Goal: Task Accomplishment & Management: Manage account settings

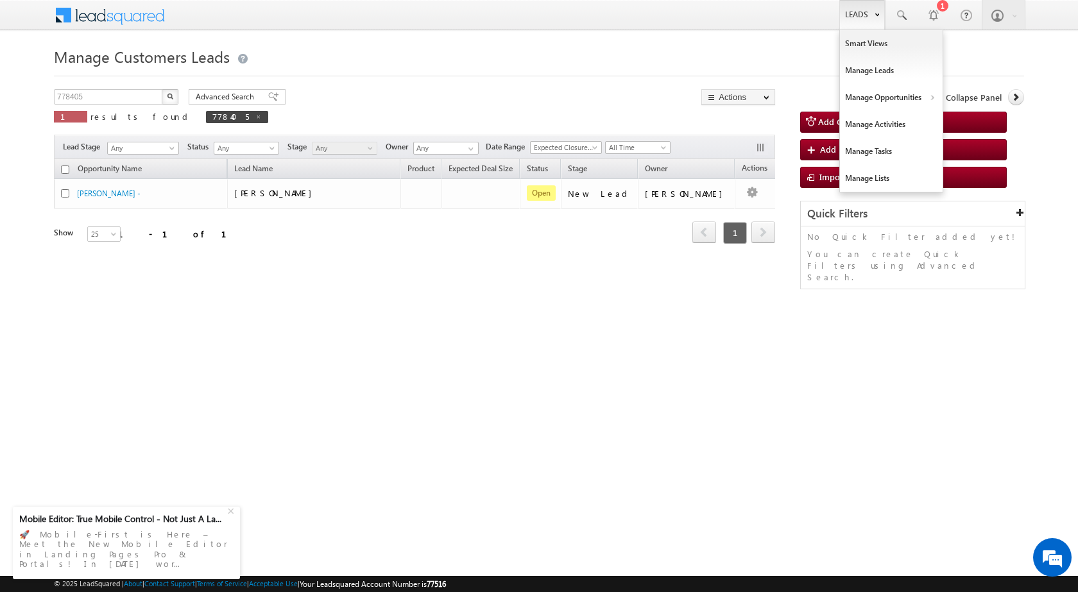
click at [868, 21] on link "Leads" at bounding box center [862, 15] width 46 height 30
click at [961, 119] on link "Customers Leads" at bounding box center [1002, 125] width 117 height 27
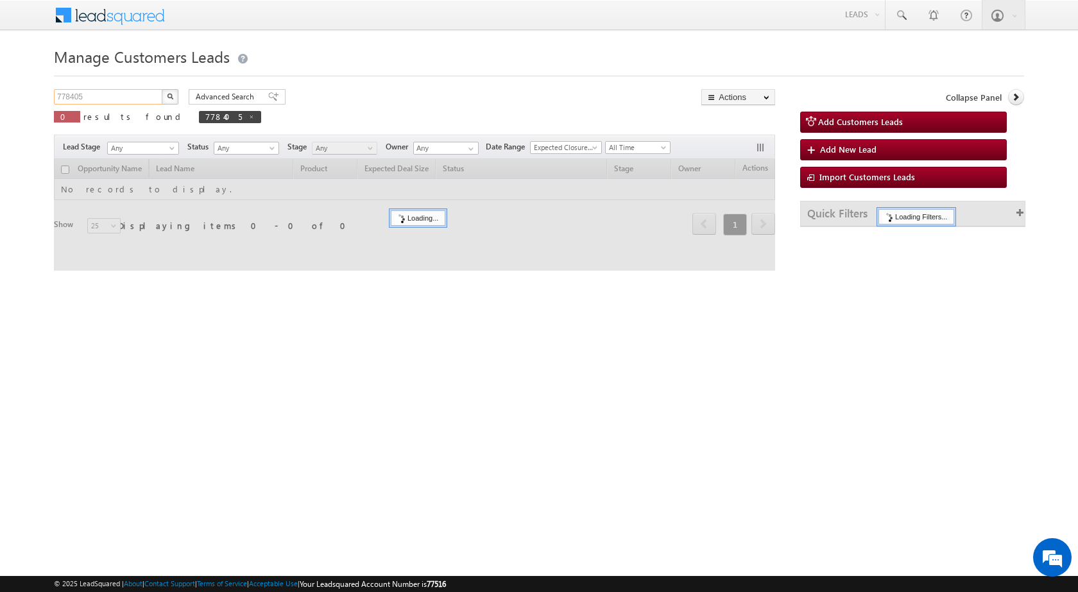
click at [119, 101] on input "778405" at bounding box center [109, 96] width 110 height 15
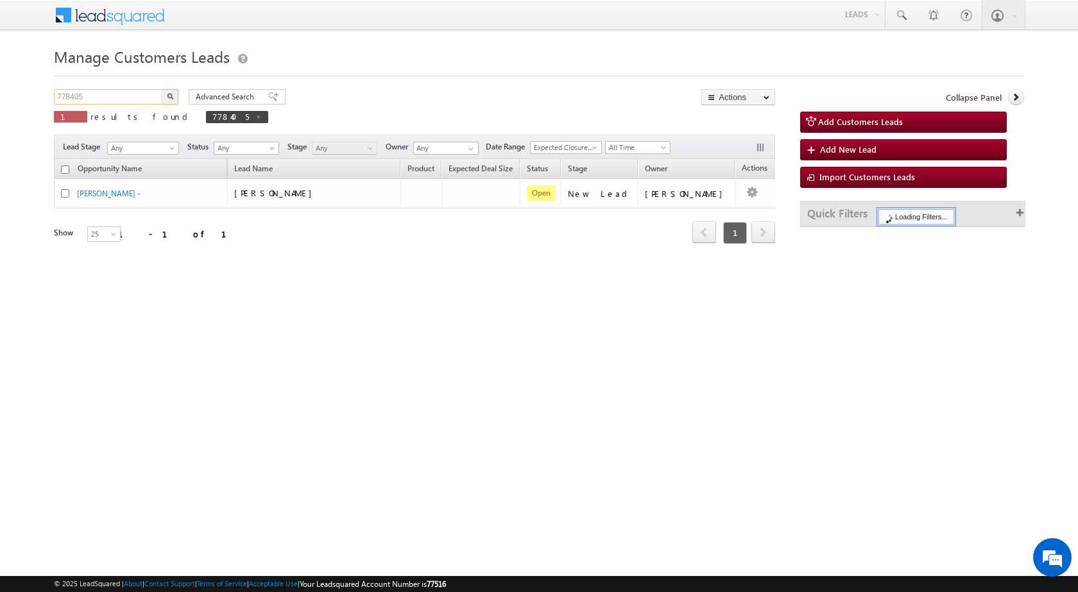
click at [119, 101] on input "778405" at bounding box center [109, 96] width 110 height 15
paste input "83"
type input "778835"
click at [173, 94] on img "button" at bounding box center [170, 96] width 6 height 6
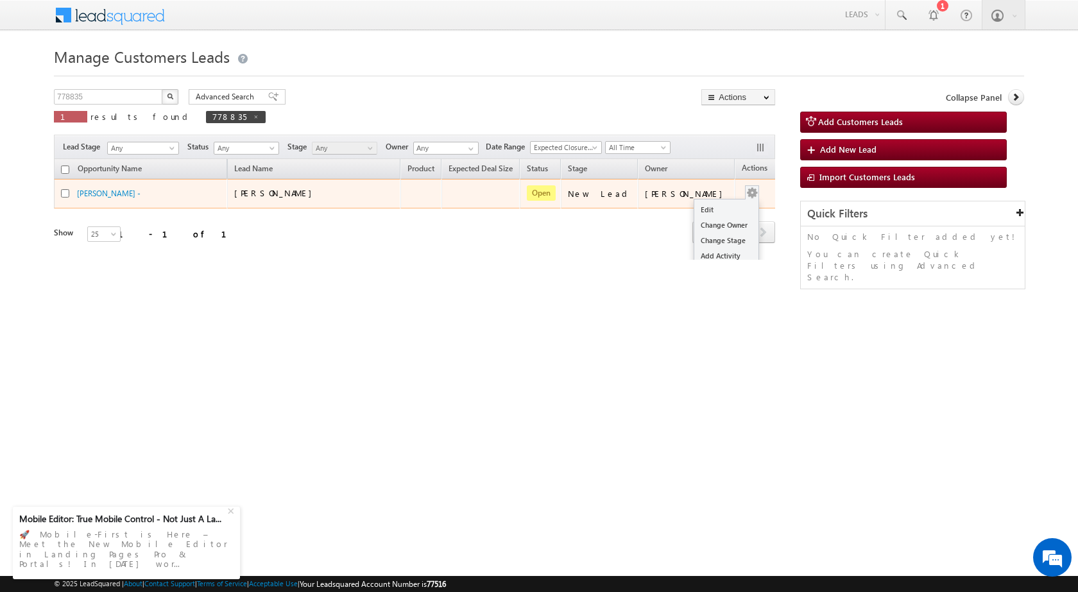
click at [742, 194] on div "Edit Change Owner Change Stage Add Activity Add Task Delete" at bounding box center [752, 193] width 21 height 17
click at [710, 206] on link "Edit" at bounding box center [726, 209] width 64 height 15
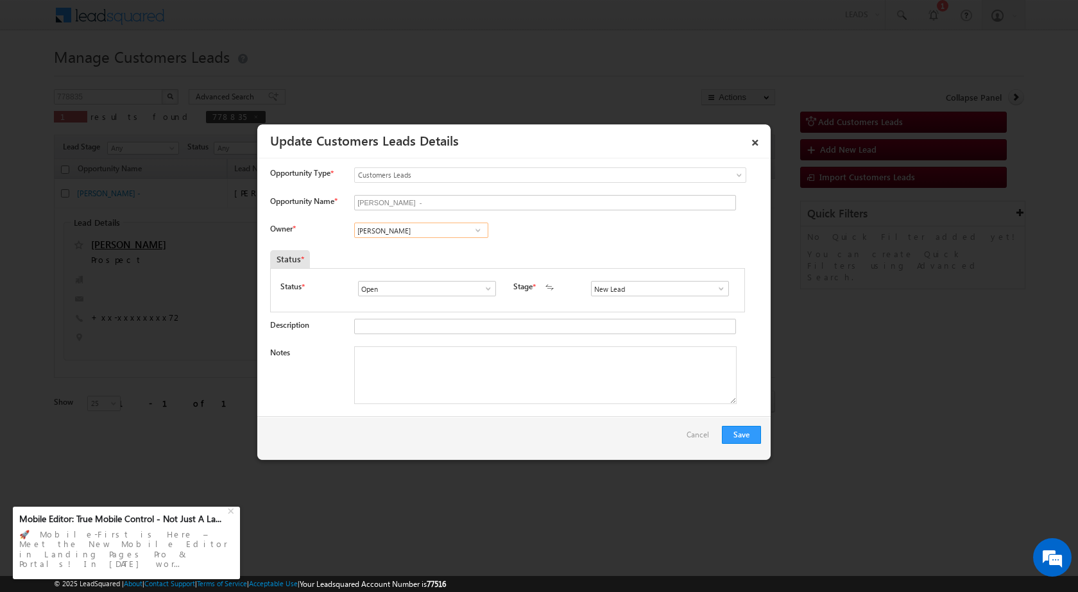
click at [396, 227] on input "Vikas Halwai" at bounding box center [421, 230] width 134 height 15
paste input "atul.kumar@sgrlimited.in"
type input "atul.kumar@sgrlimited.in"
click at [398, 261] on div "Status *" at bounding box center [446, 259] width 352 height 18
click at [477, 234] on span at bounding box center [478, 230] width 13 height 10
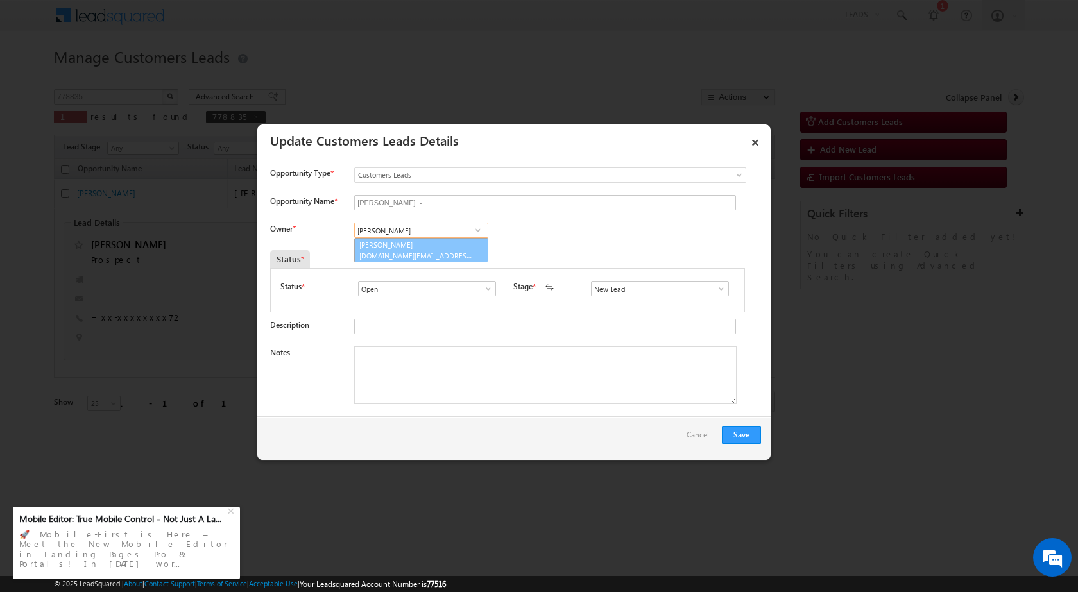
click at [415, 251] on span "atul.kr@sgrlimited.in" at bounding box center [416, 256] width 115 height 10
type input "Atul Kumar"
click at [401, 387] on textarea "Notes" at bounding box center [545, 375] width 382 height 58
paste textarea "Name - BANTY CHAUDHARY / Lv - 20lac / Married : age : 36 / Registry - father : …"
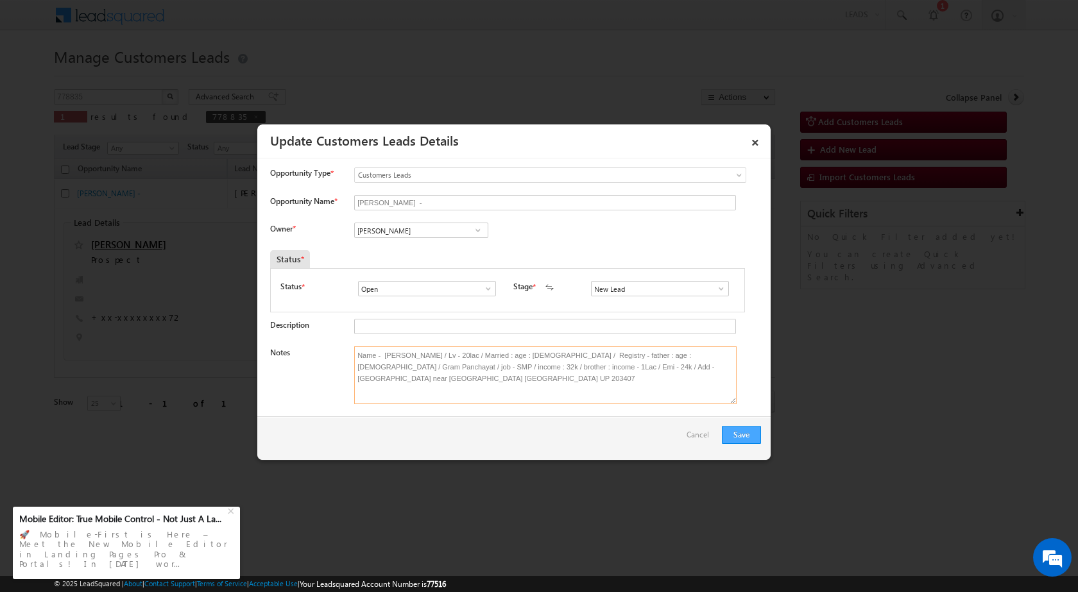
type textarea "Name - BANTY CHAUDHARY / Lv - 20lac / Married : age : 36 / Registry - father : …"
click at [726, 432] on button "Save" at bounding box center [741, 435] width 39 height 18
